Goal: Navigation & Orientation: Find specific page/section

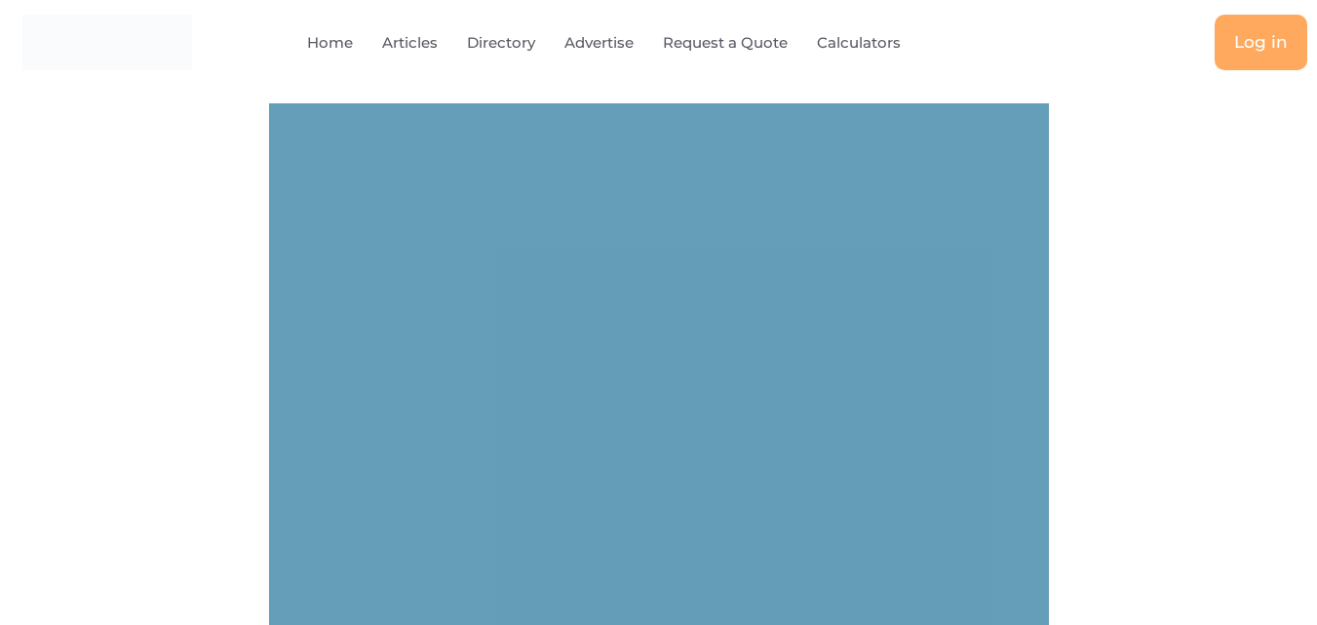
select select "694"
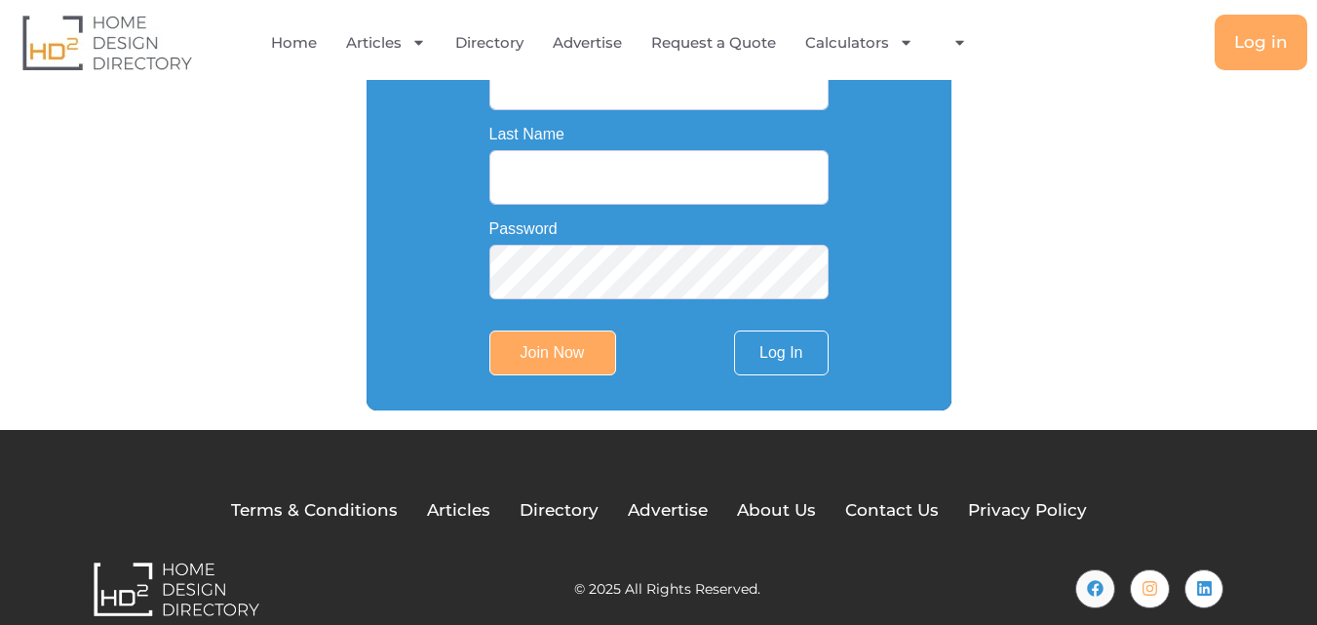
scroll to position [682, 0]
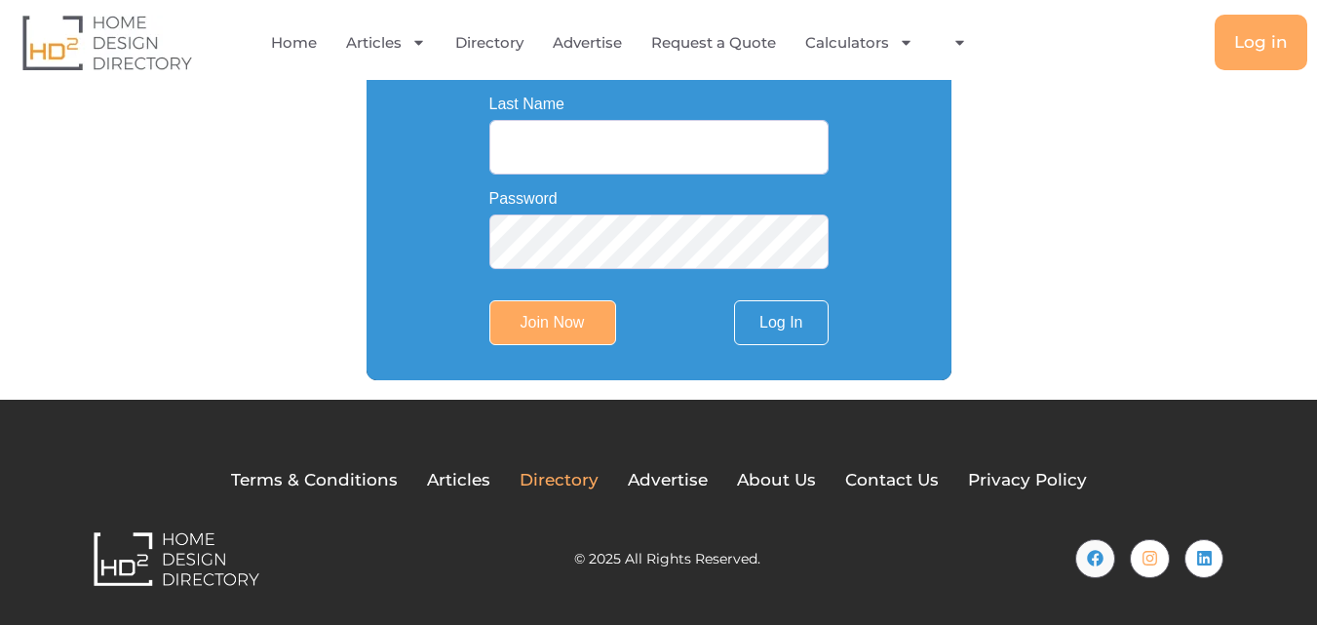
click at [568, 480] on span "Directory" at bounding box center [558, 480] width 79 height 25
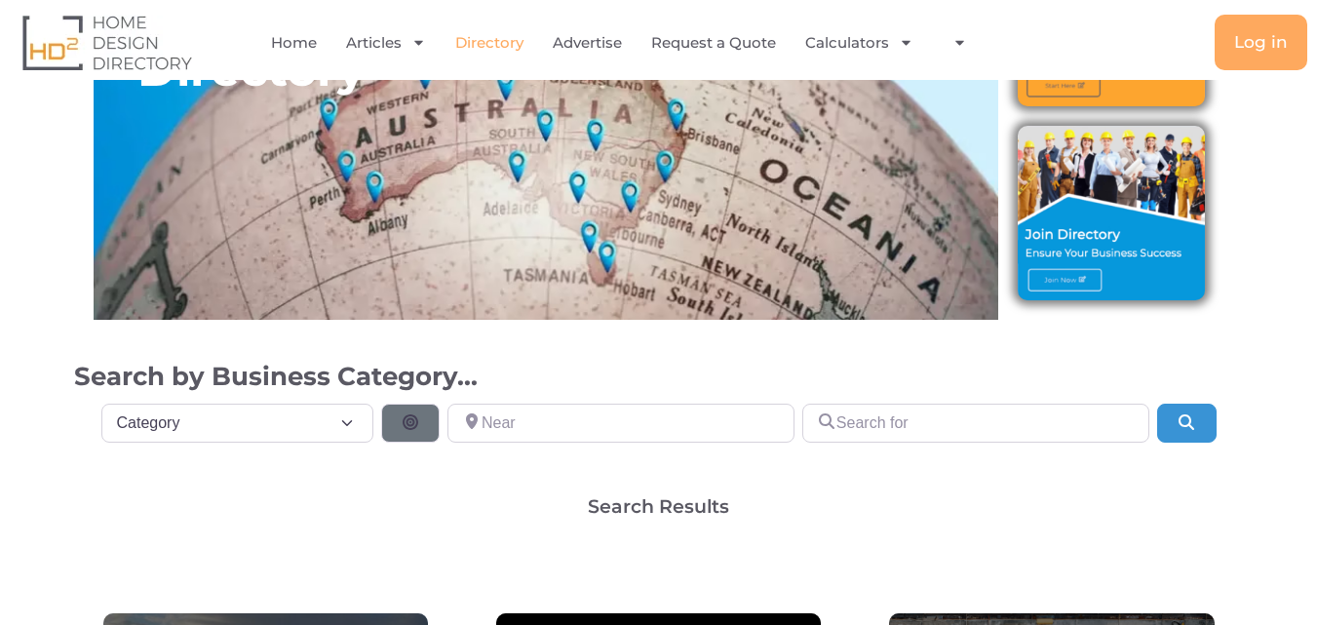
scroll to position [390, 0]
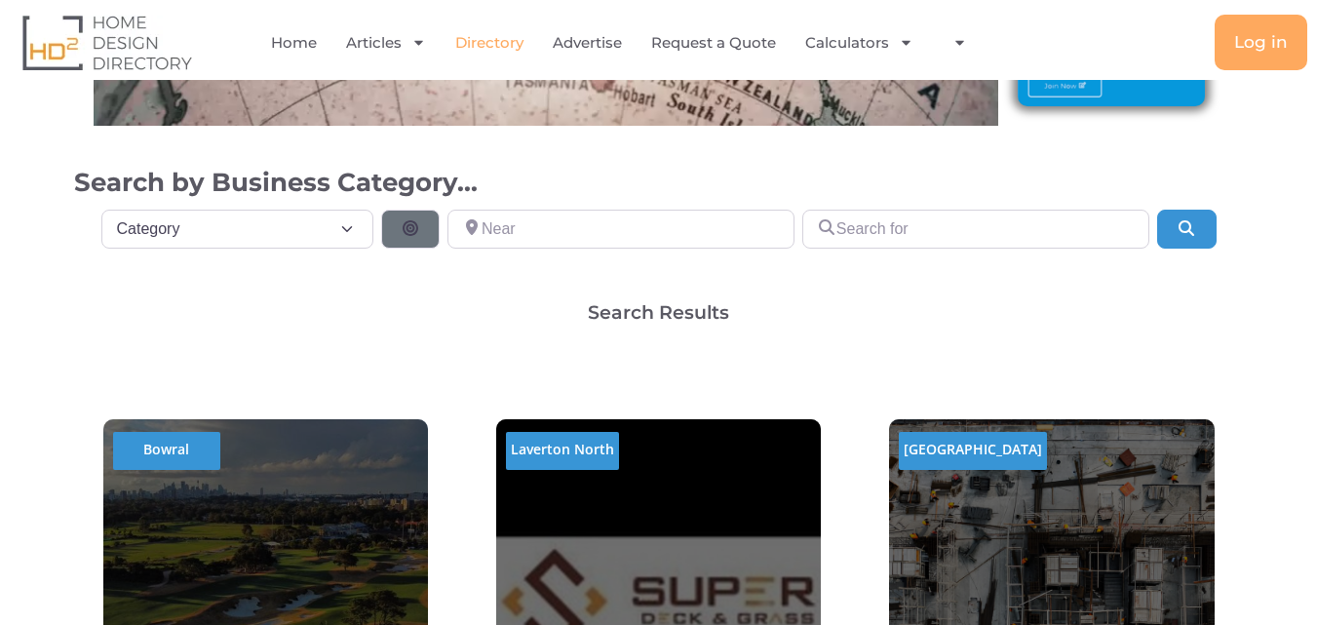
click at [139, 48] on img at bounding box center [107, 43] width 170 height 56
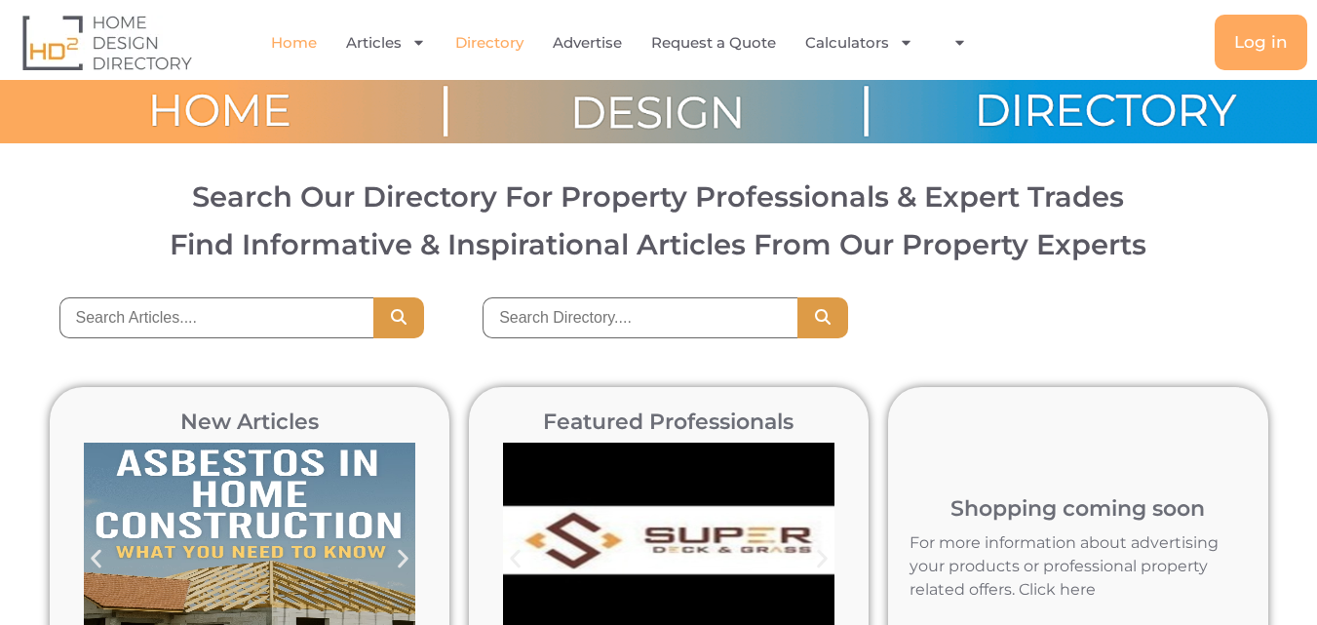
click at [500, 37] on link "Directory" at bounding box center [489, 42] width 68 height 45
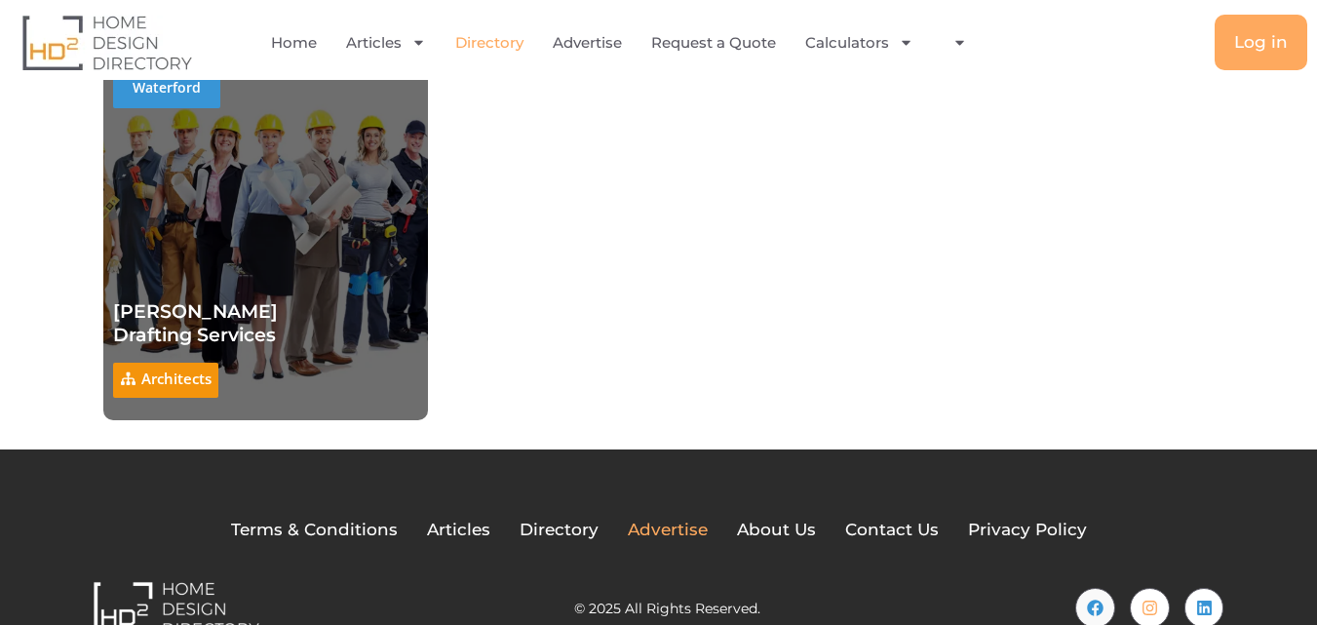
click at [653, 518] on span "Advertise" at bounding box center [668, 530] width 80 height 25
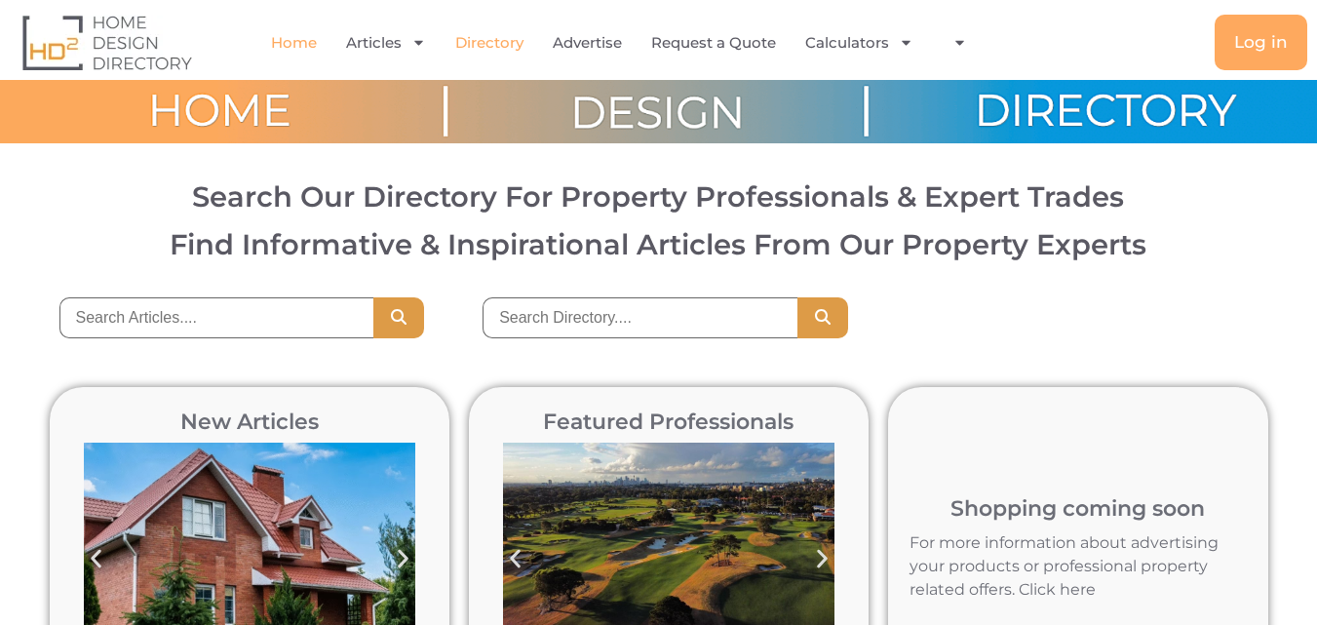
click at [495, 48] on link "Directory" at bounding box center [489, 42] width 68 height 45
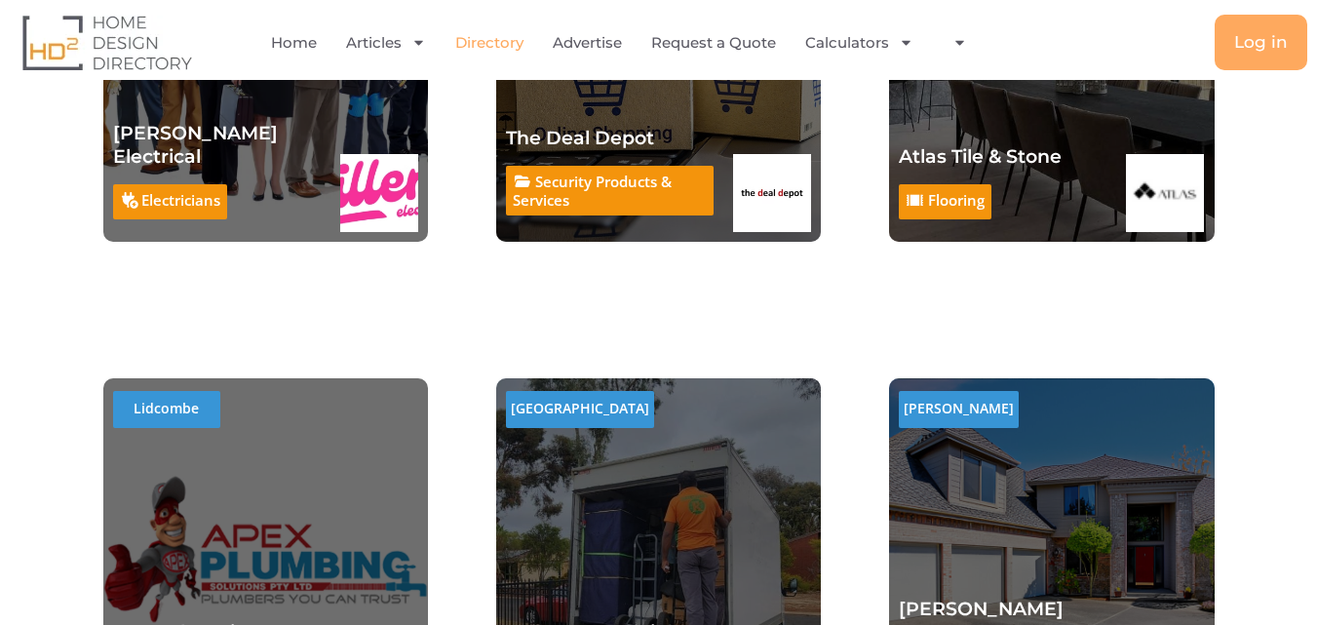
scroll to position [17252, 0]
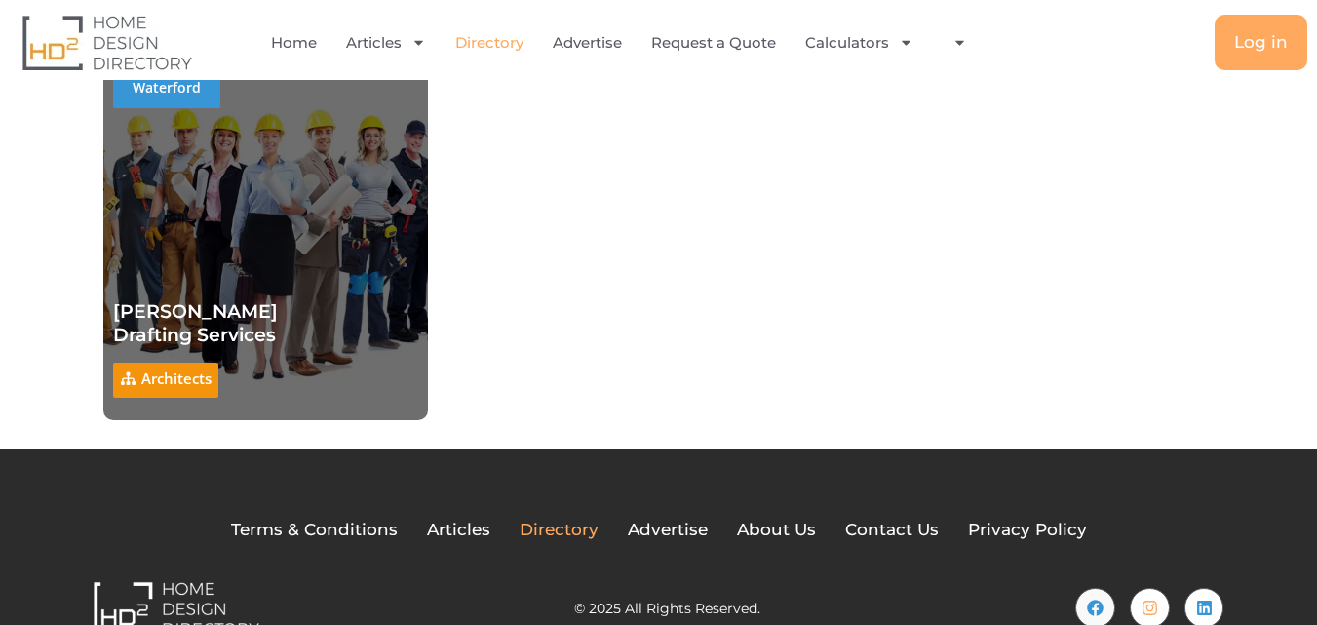
click at [574, 518] on span "Directory" at bounding box center [558, 530] width 79 height 25
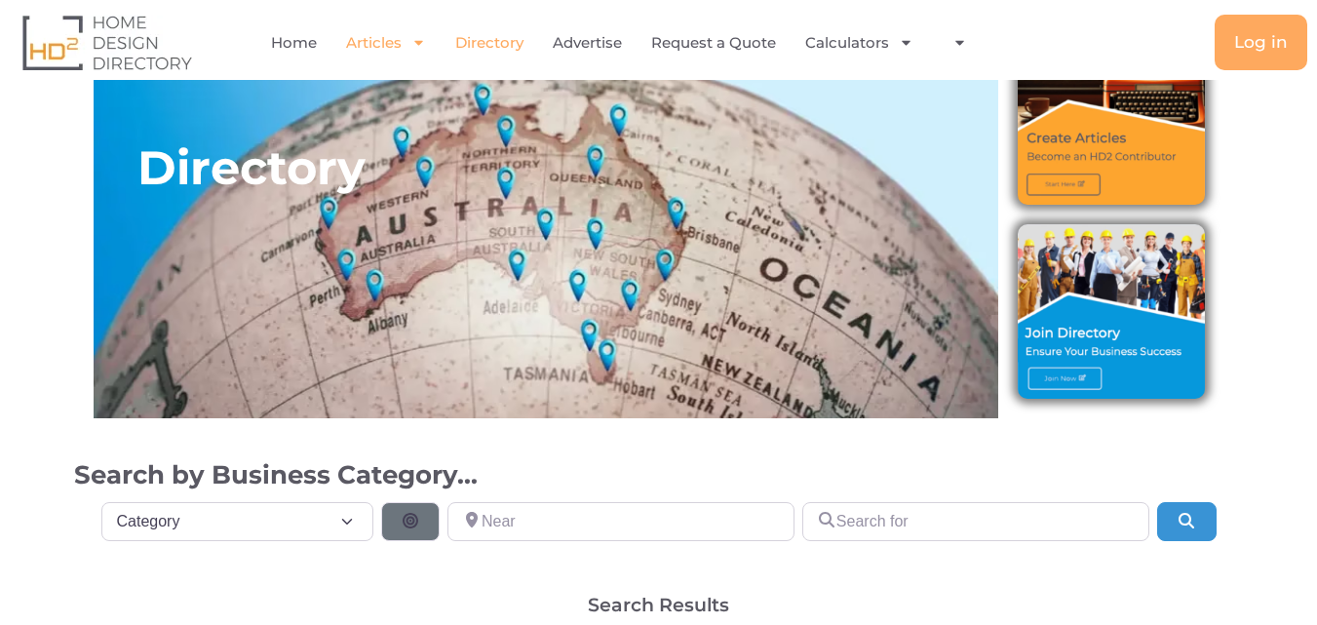
scroll to position [97, 0]
click at [504, 40] on link "Directory" at bounding box center [489, 42] width 68 height 45
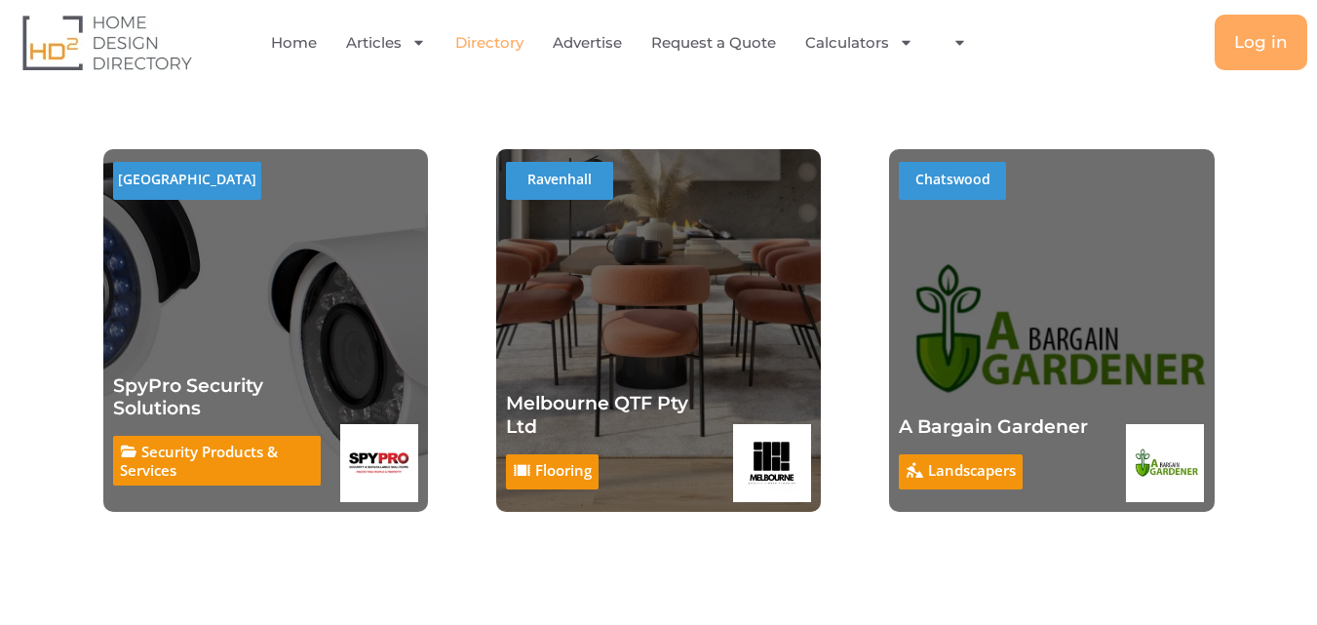
scroll to position [1657, 0]
